Goal: Task Accomplishment & Management: Manage account settings

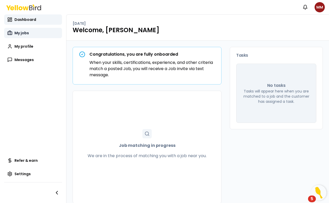
click at [20, 34] on span "My jobs" at bounding box center [21, 32] width 14 height 5
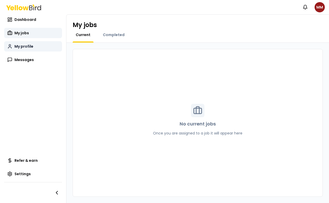
click at [27, 47] on span "My profile" at bounding box center [23, 46] width 19 height 5
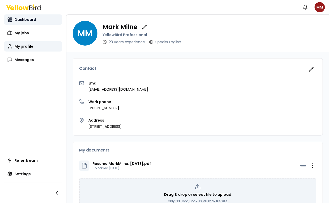
click at [23, 20] on span "Dashboard" at bounding box center [25, 19] width 22 height 5
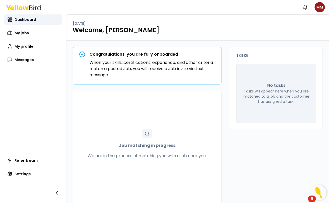
scroll to position [7, 0]
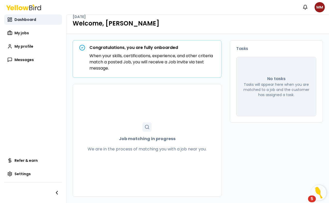
click at [21, 19] on span "Dashboard" at bounding box center [25, 19] width 22 height 5
click at [22, 30] on span "My jobs" at bounding box center [21, 32] width 14 height 5
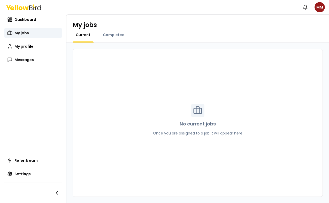
click at [44, 85] on nav "Dashboard My jobs My profile Messages Refer & earn Settings" at bounding box center [33, 108] width 66 height 189
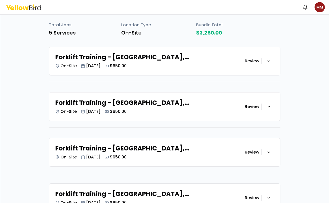
scroll to position [74, 0]
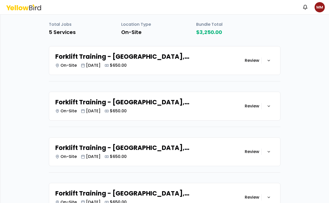
click at [223, 76] on div "Join Standby List for this job This job has already been accepted by another Ye…" at bounding box center [164, 180] width 231 height 466
click at [267, 56] on div "button" at bounding box center [268, 61] width 10 height 10
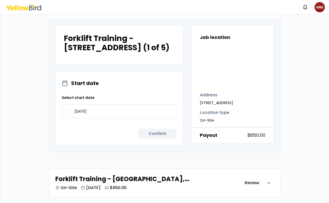
scroll to position [135, 0]
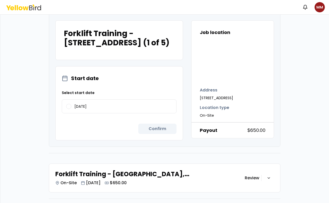
click at [293, 79] on div "Join Standby List for this job This job has already been accepted by another Ye…" at bounding box center [165, 185] width 312 height 599
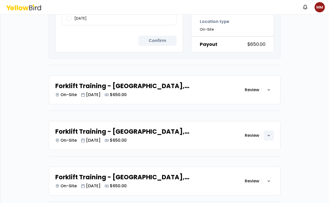
click at [271, 141] on div "button" at bounding box center [268, 136] width 10 height 10
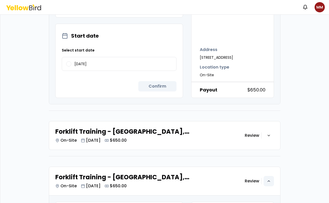
scroll to position [178, 0]
click at [72, 71] on label "09/24/2025" at bounding box center [119, 64] width 114 height 13
click at [71, 67] on button "09/24/2025" at bounding box center [68, 64] width 5 height 5
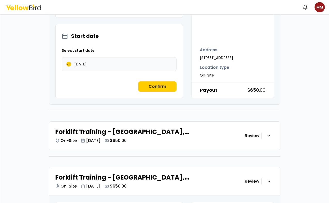
click at [66, 67] on button "09/24/2025" at bounding box center [68, 64] width 5 height 5
click at [63, 39] on icon at bounding box center [65, 36] width 6 height 6
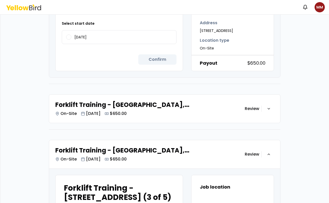
scroll to position [0, 0]
